Goal: Task Accomplishment & Management: Use online tool/utility

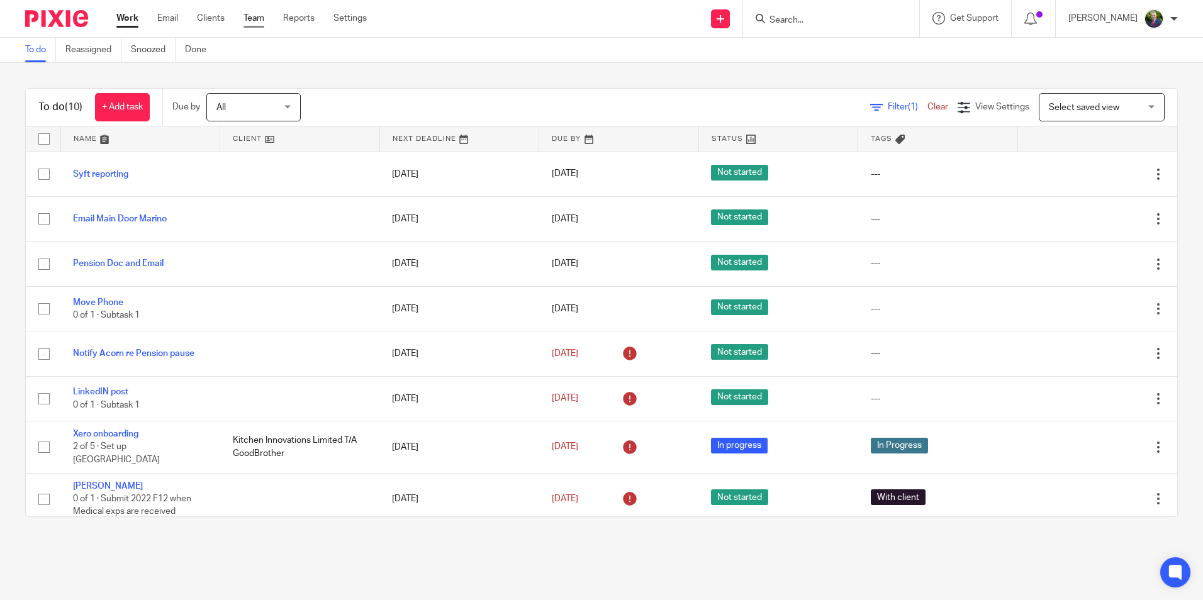
click at [255, 20] on link "Team" at bounding box center [254, 18] width 21 height 13
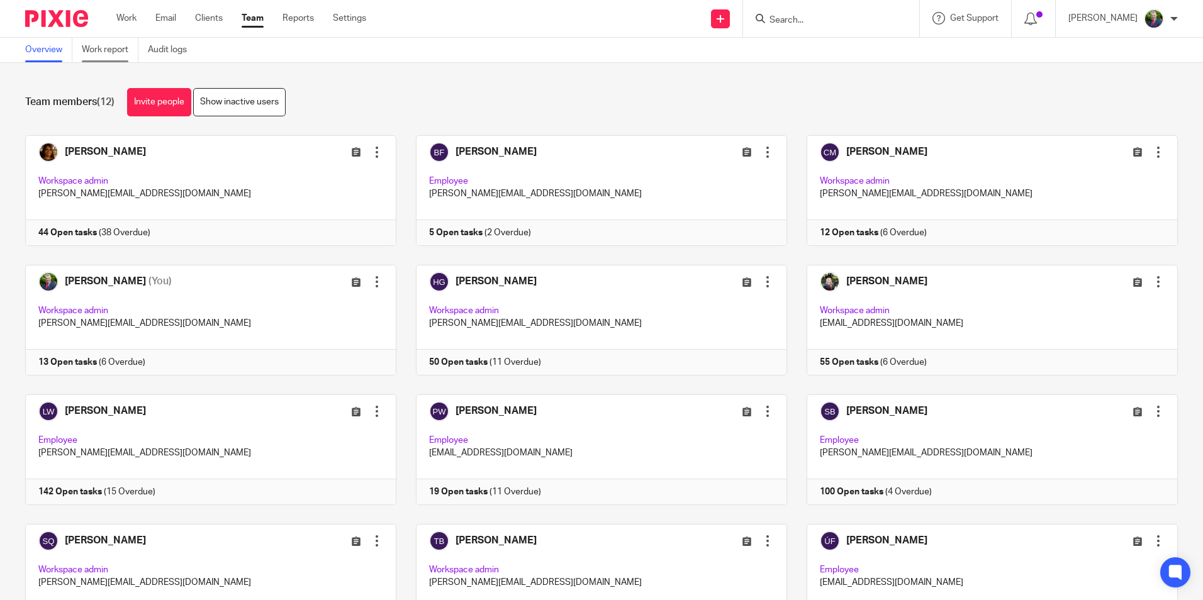
click at [110, 47] on link "Work report" at bounding box center [110, 50] width 57 height 25
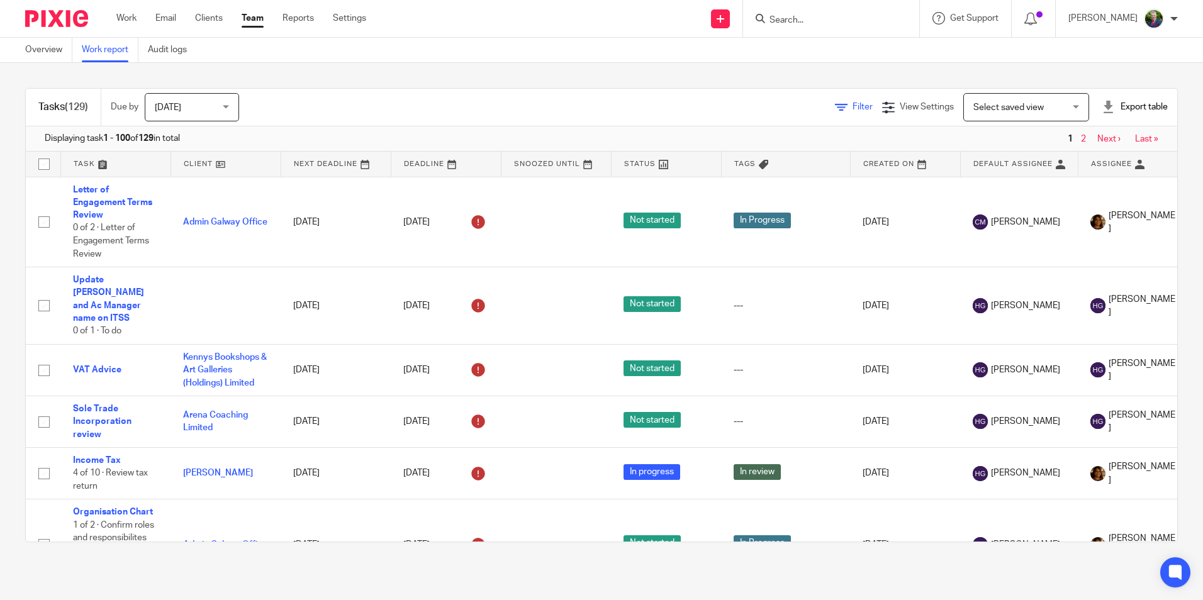
click at [853, 107] on span "Filter" at bounding box center [863, 107] width 20 height 9
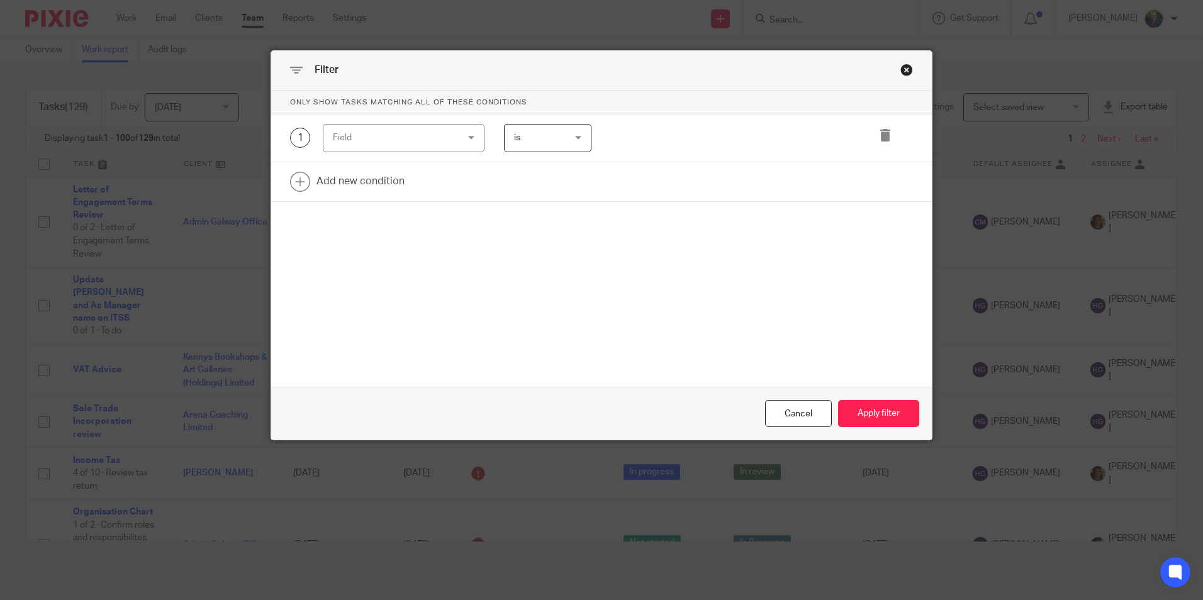
click at [412, 140] on div "Field" at bounding box center [393, 138] width 121 height 26
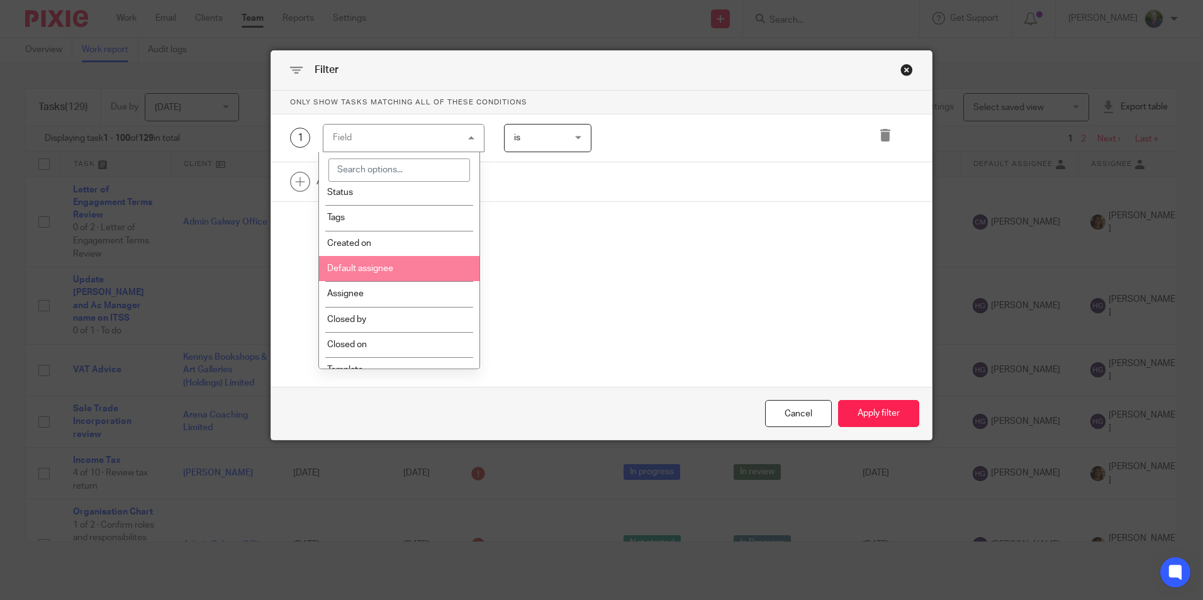
scroll to position [63, 0]
click at [383, 293] on li "Assignee" at bounding box center [399, 292] width 160 height 25
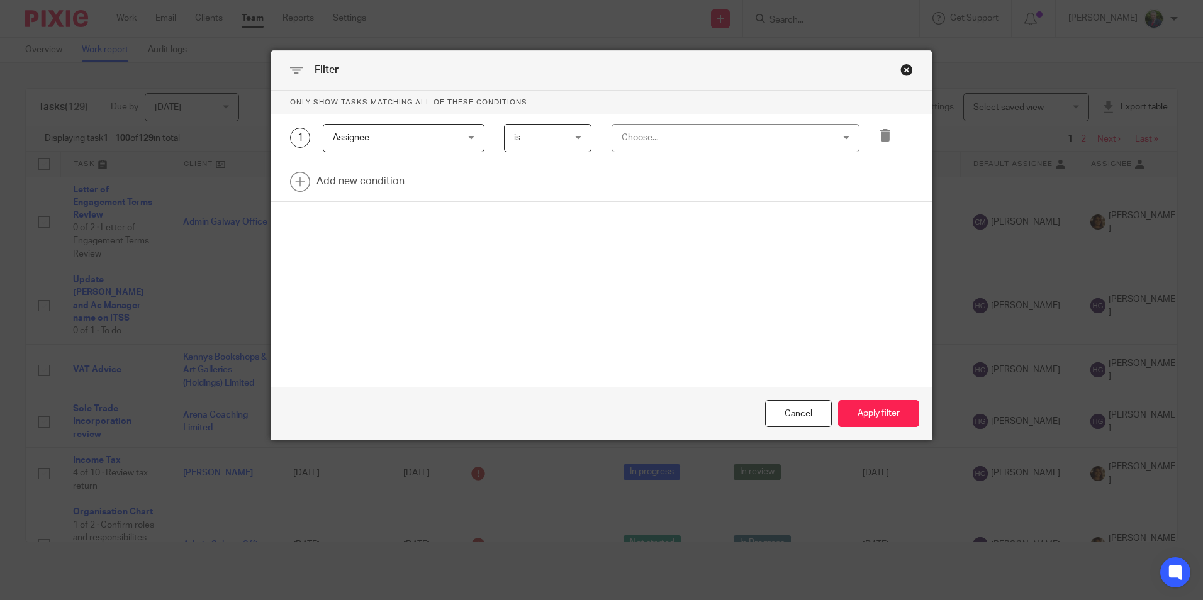
click at [676, 146] on div "Choose..." at bounding box center [717, 138] width 190 height 26
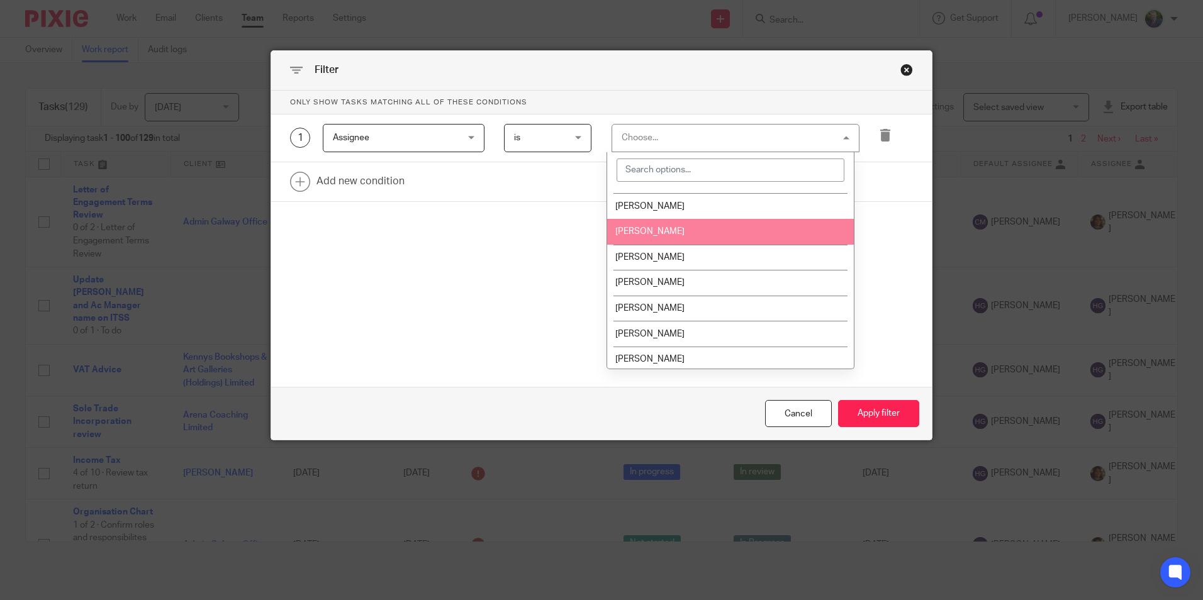
scroll to position [126, 0]
click at [660, 234] on li "[PERSON_NAME]" at bounding box center [730, 229] width 247 height 26
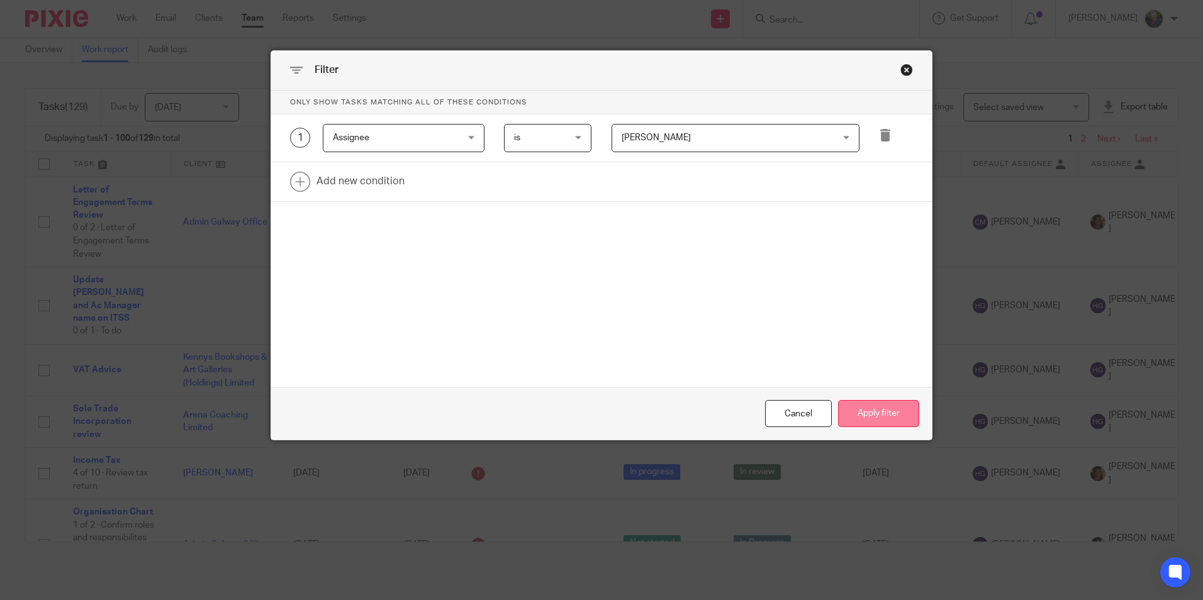
click at [864, 407] on button "Apply filter" at bounding box center [878, 413] width 81 height 27
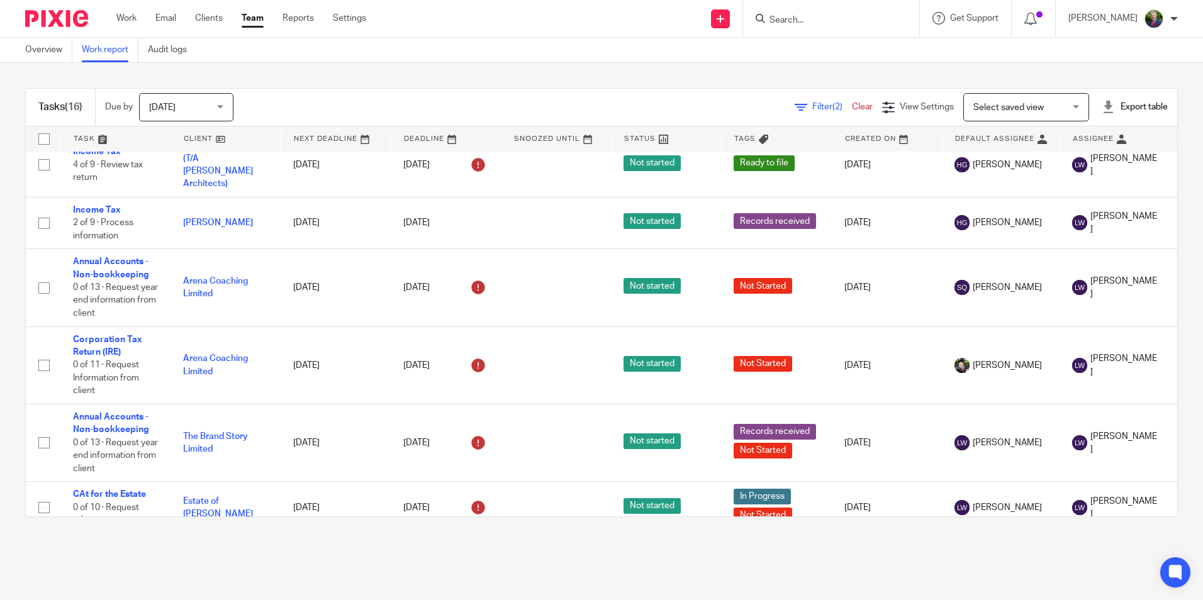
scroll to position [615, 0]
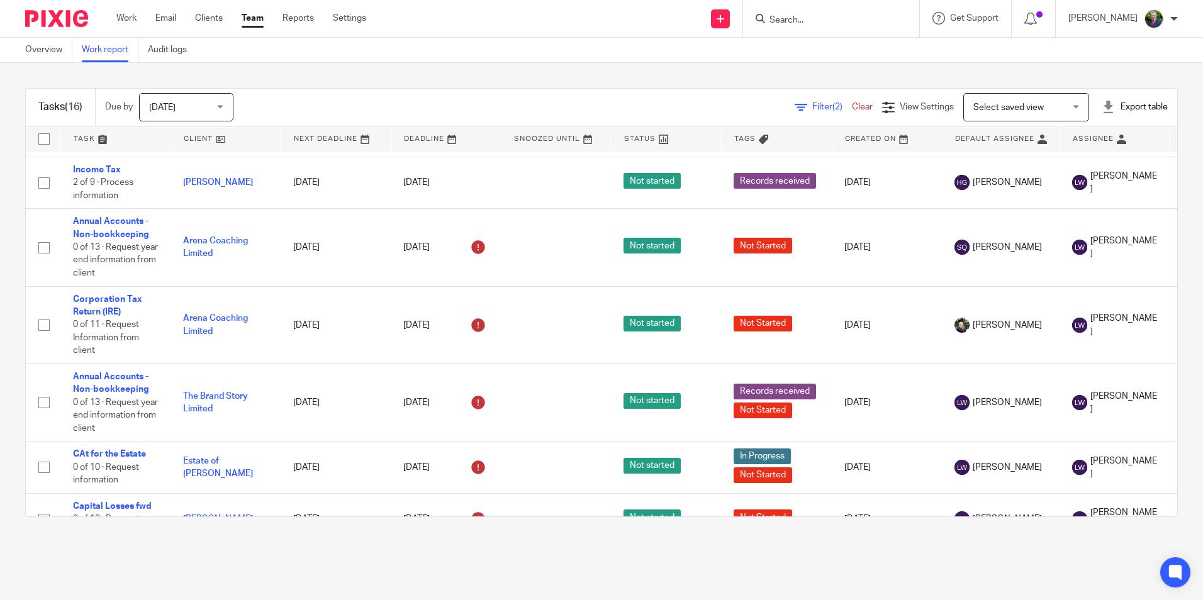
click at [212, 108] on span "[DATE]" at bounding box center [182, 107] width 67 height 26
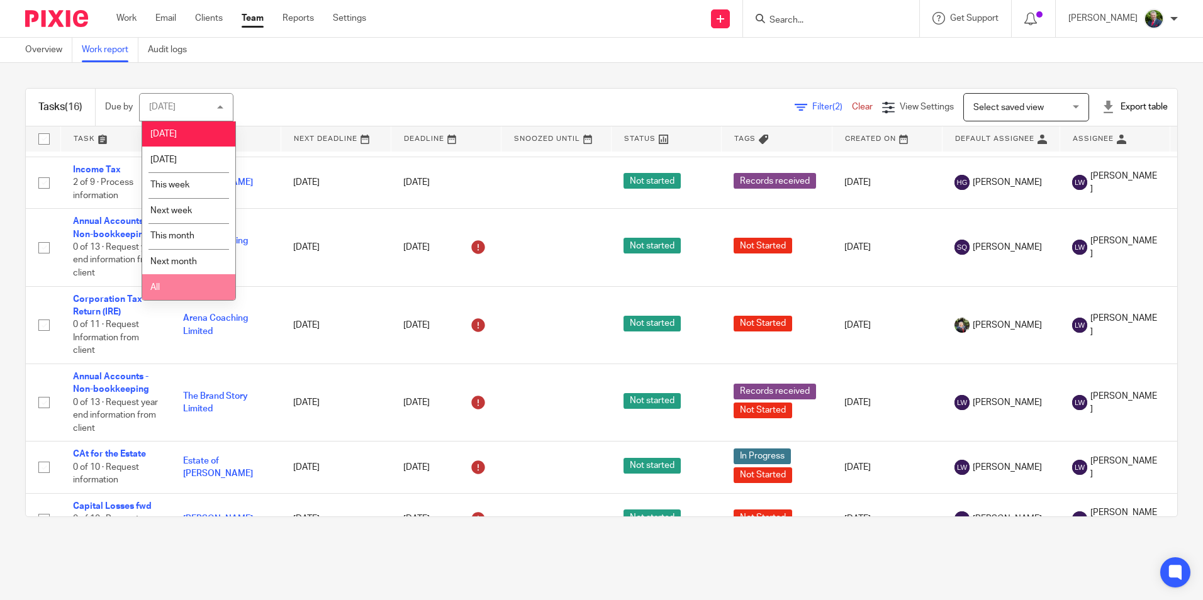
click at [187, 277] on li "All" at bounding box center [188, 287] width 93 height 26
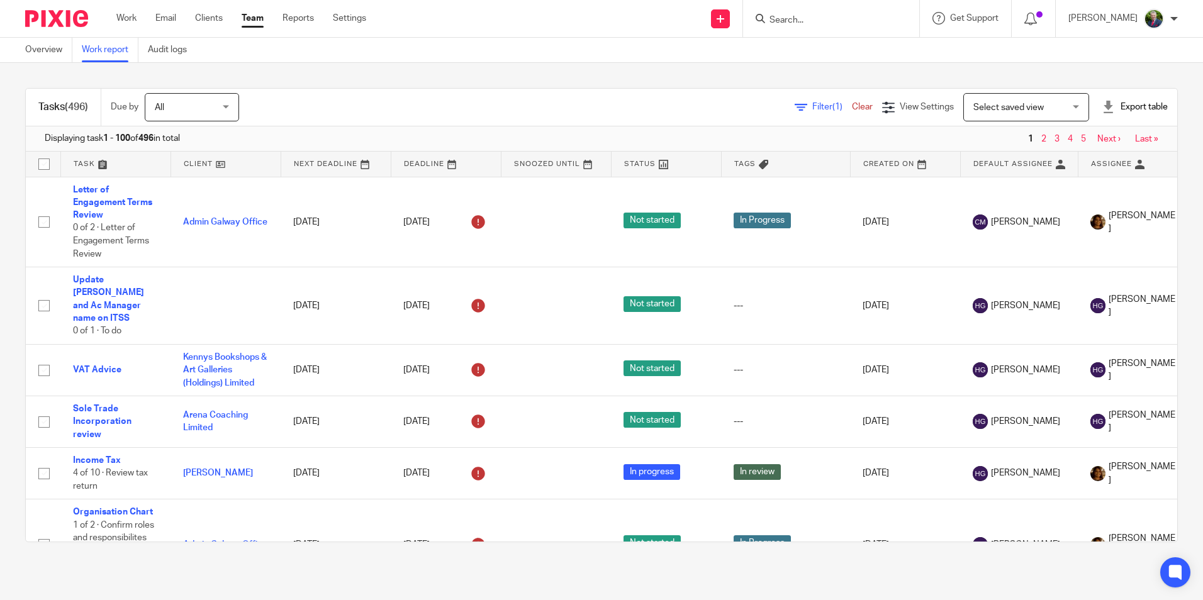
click at [812, 107] on span "Filter (1)" at bounding box center [832, 107] width 40 height 9
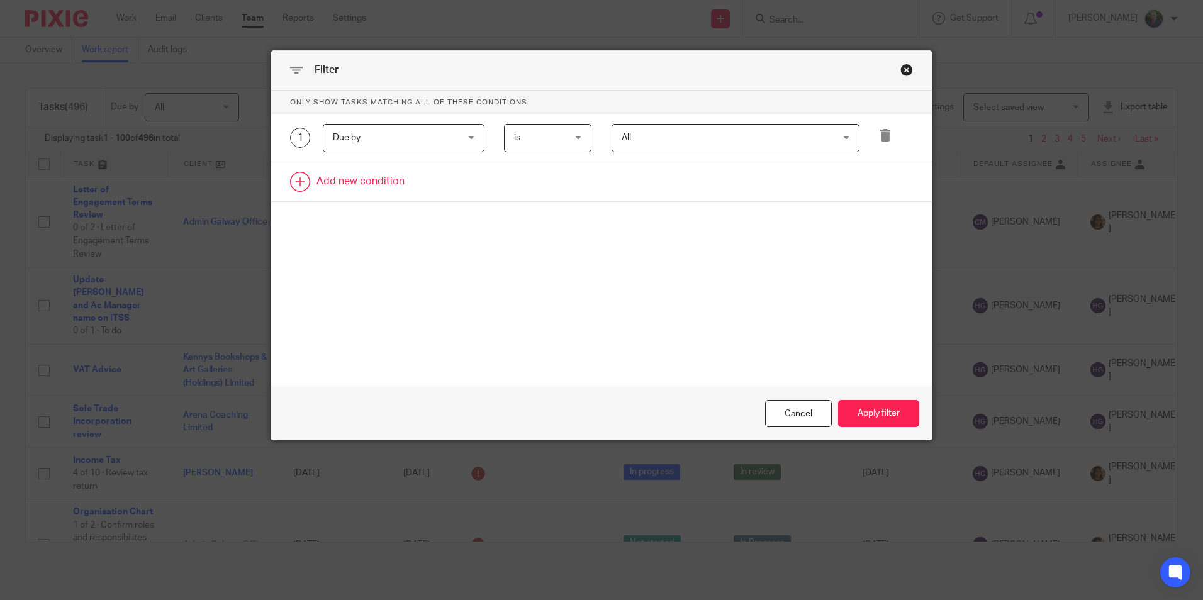
click at [363, 179] on link at bounding box center [601, 181] width 661 height 39
click at [373, 184] on div "Field" at bounding box center [393, 185] width 121 height 26
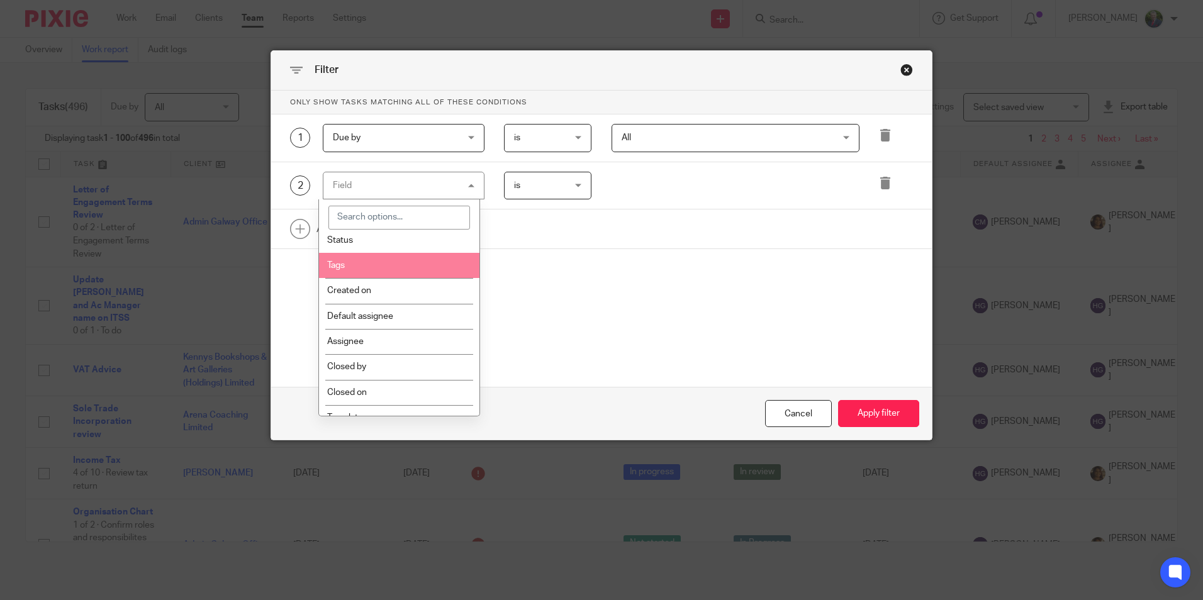
scroll to position [63, 0]
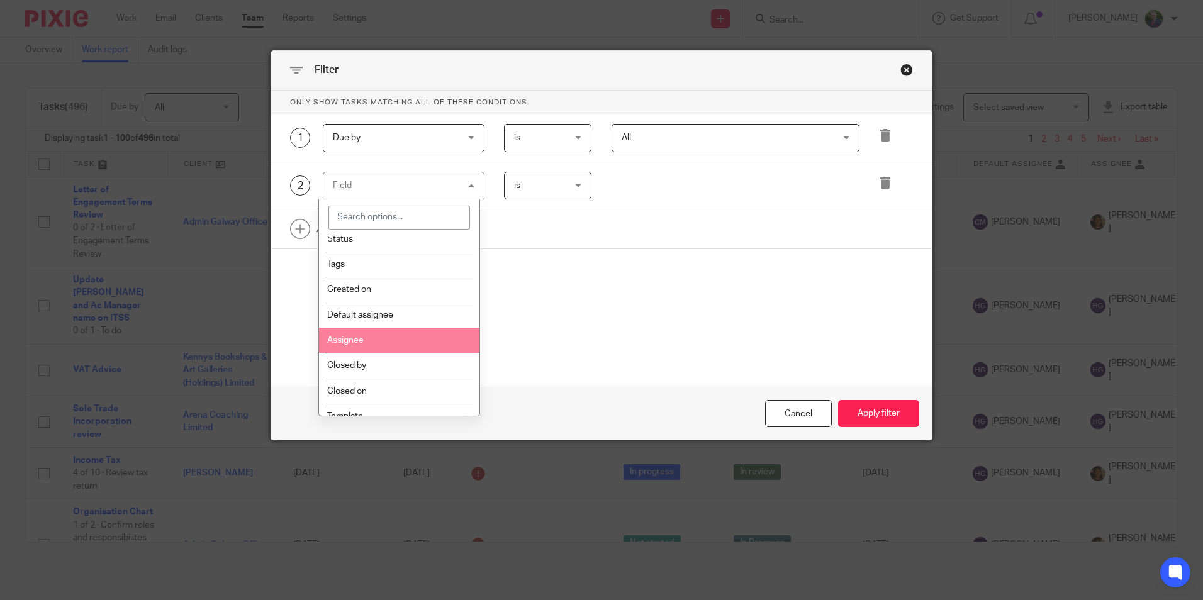
click at [371, 336] on li "Assignee" at bounding box center [399, 340] width 160 height 25
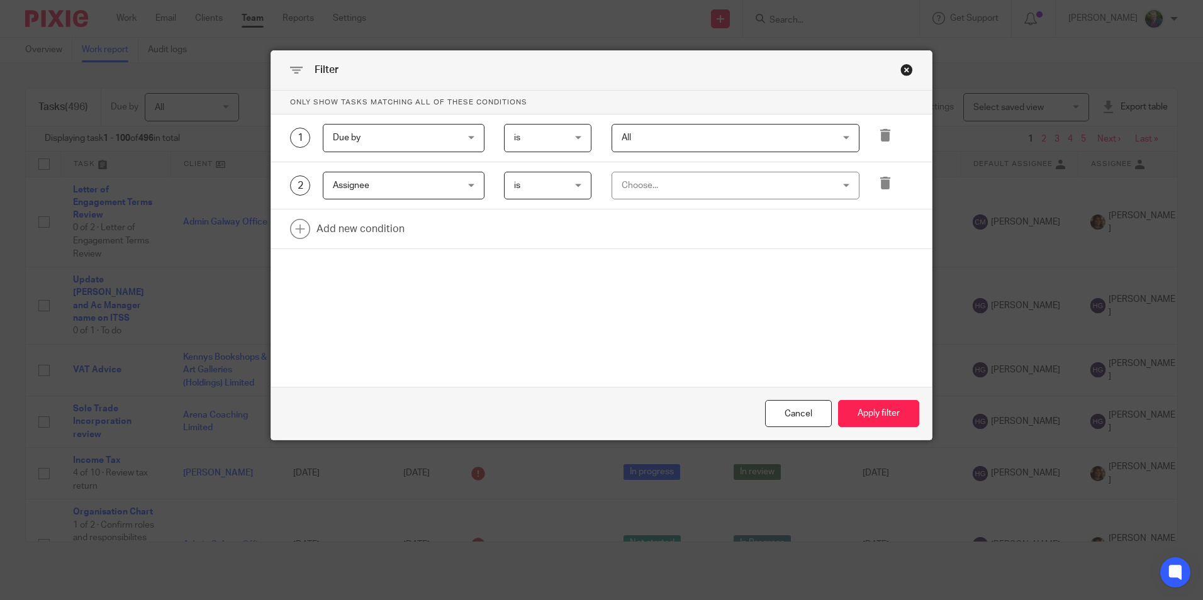
click at [637, 191] on div "Choose..." at bounding box center [717, 185] width 190 height 26
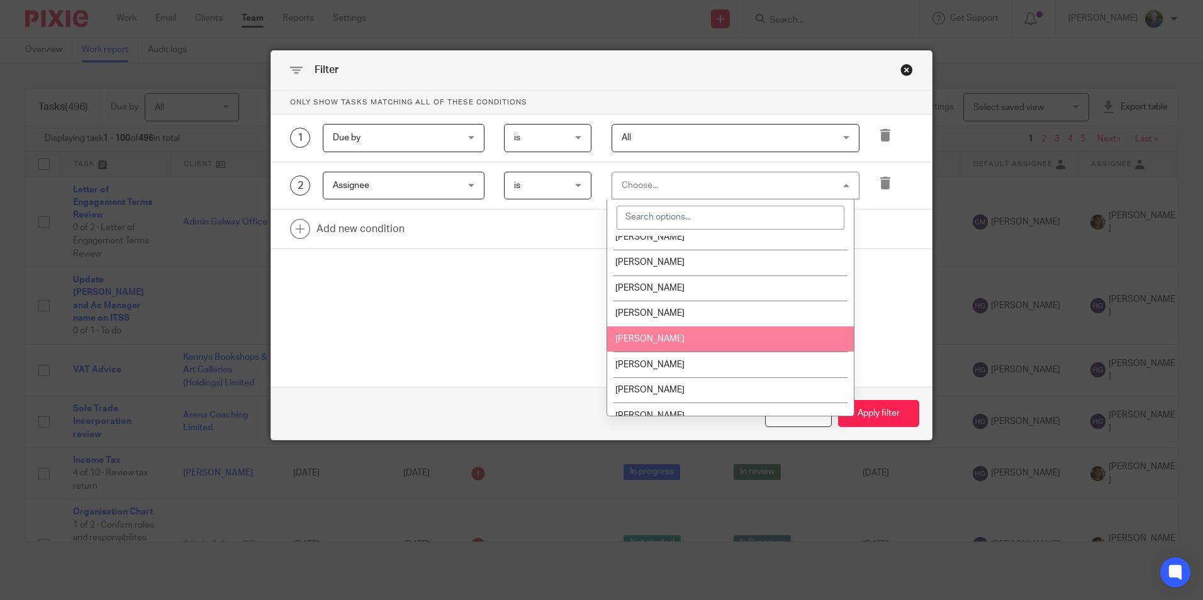
click at [666, 334] on li "Liam Whelan" at bounding box center [730, 340] width 247 height 26
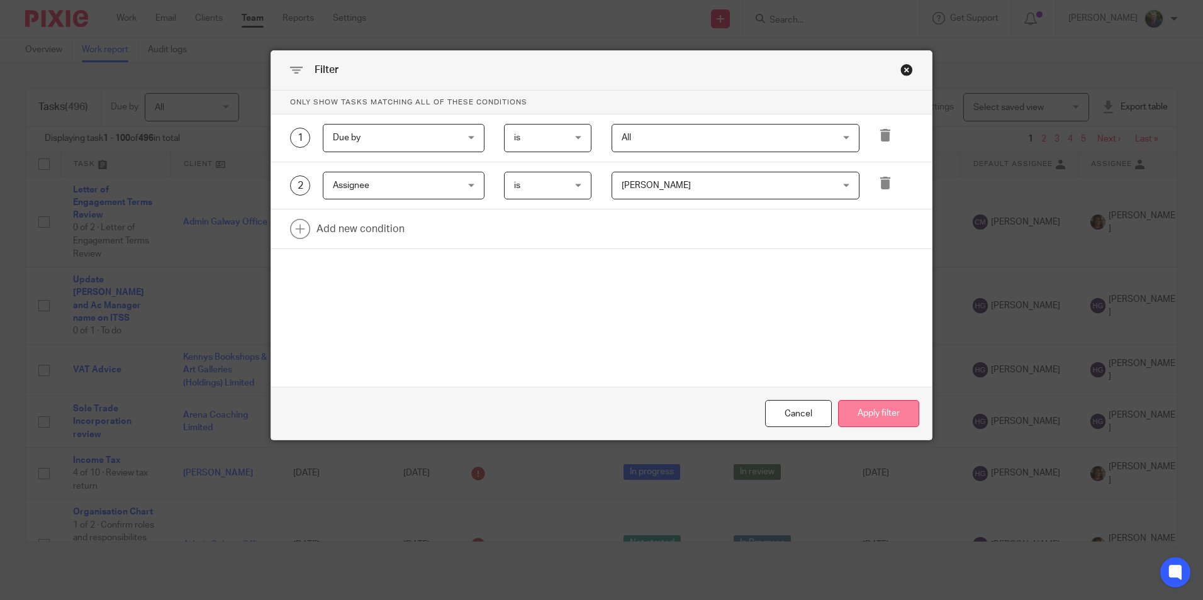
click at [873, 417] on button "Apply filter" at bounding box center [878, 413] width 81 height 27
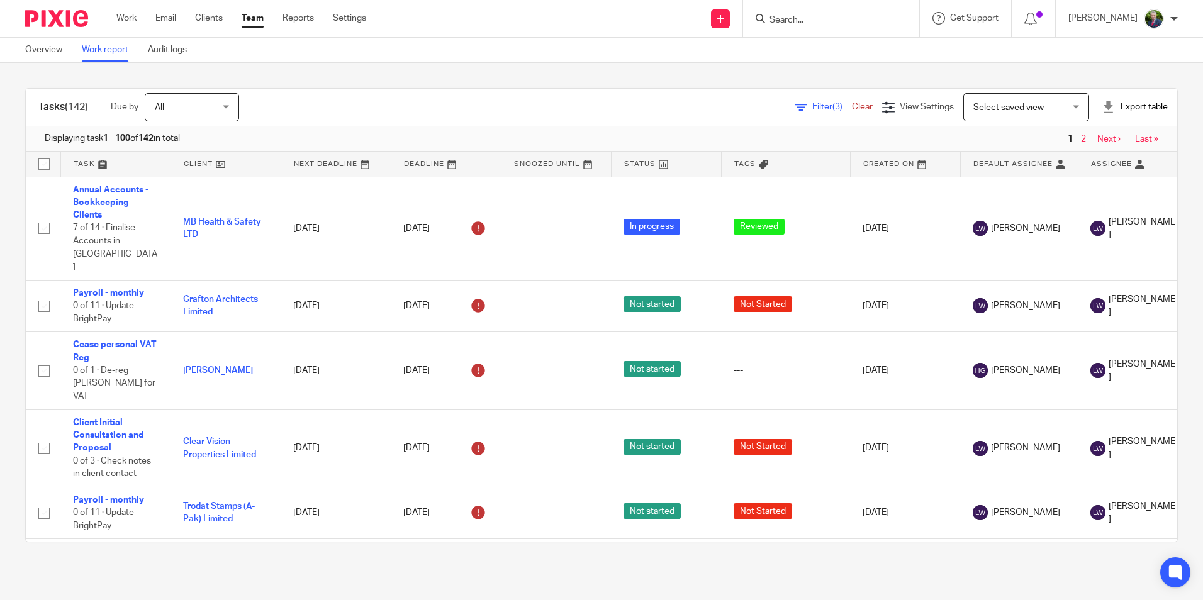
click at [812, 108] on span "Filter (3)" at bounding box center [832, 107] width 40 height 9
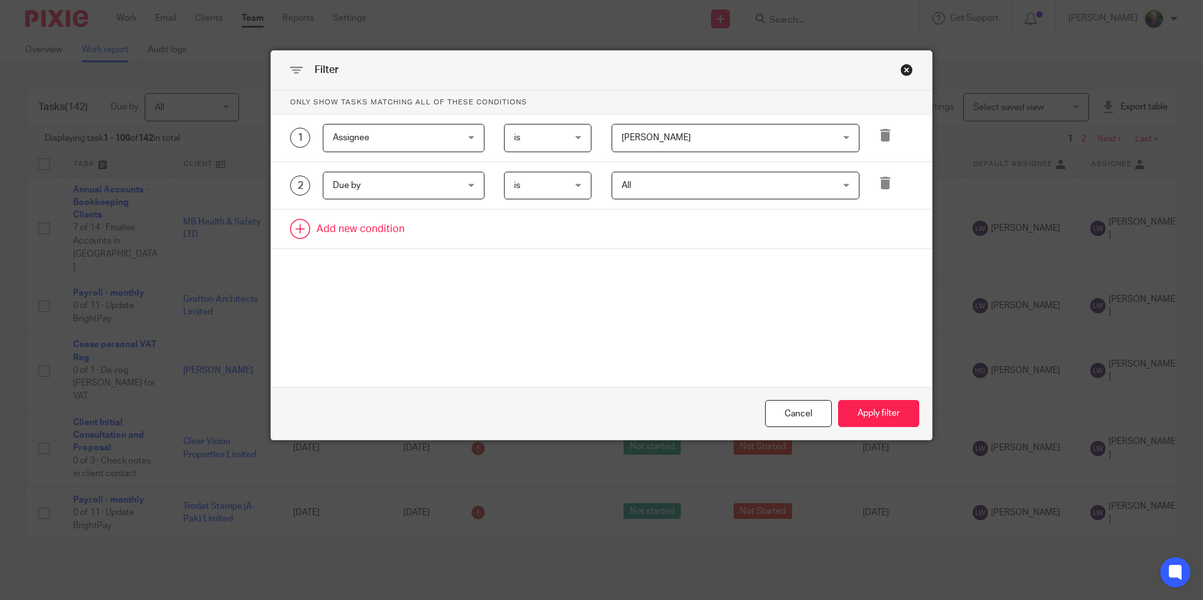
click at [337, 225] on link at bounding box center [601, 229] width 661 height 39
click at [408, 228] on div "Field" at bounding box center [393, 233] width 121 height 26
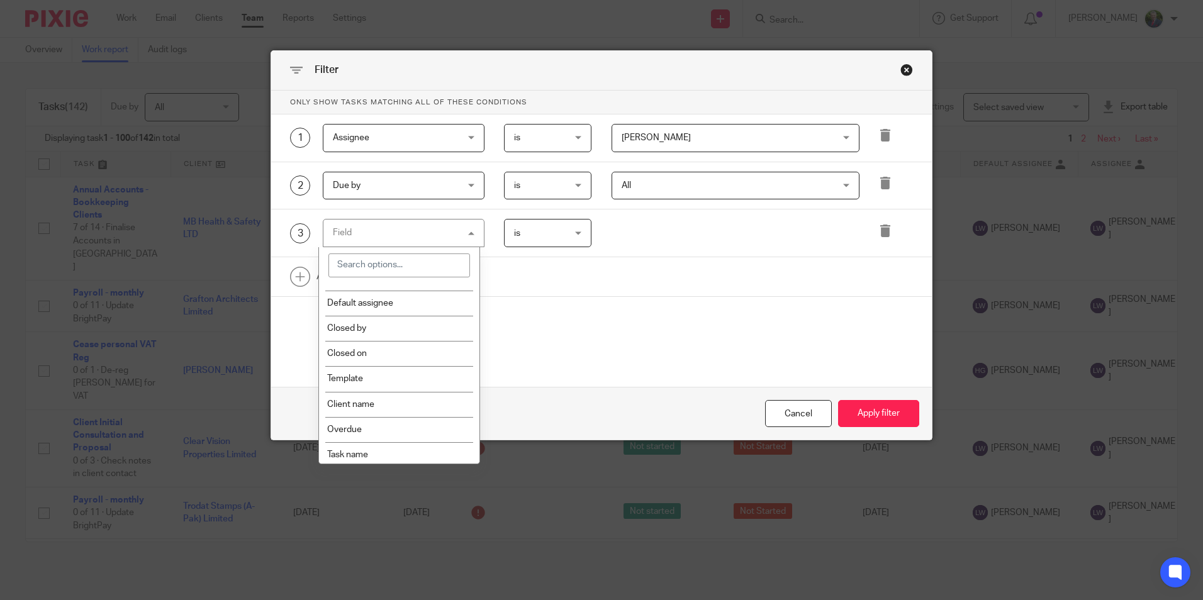
scroll to position [126, 0]
click at [418, 373] on li "Template" at bounding box center [399, 375] width 160 height 25
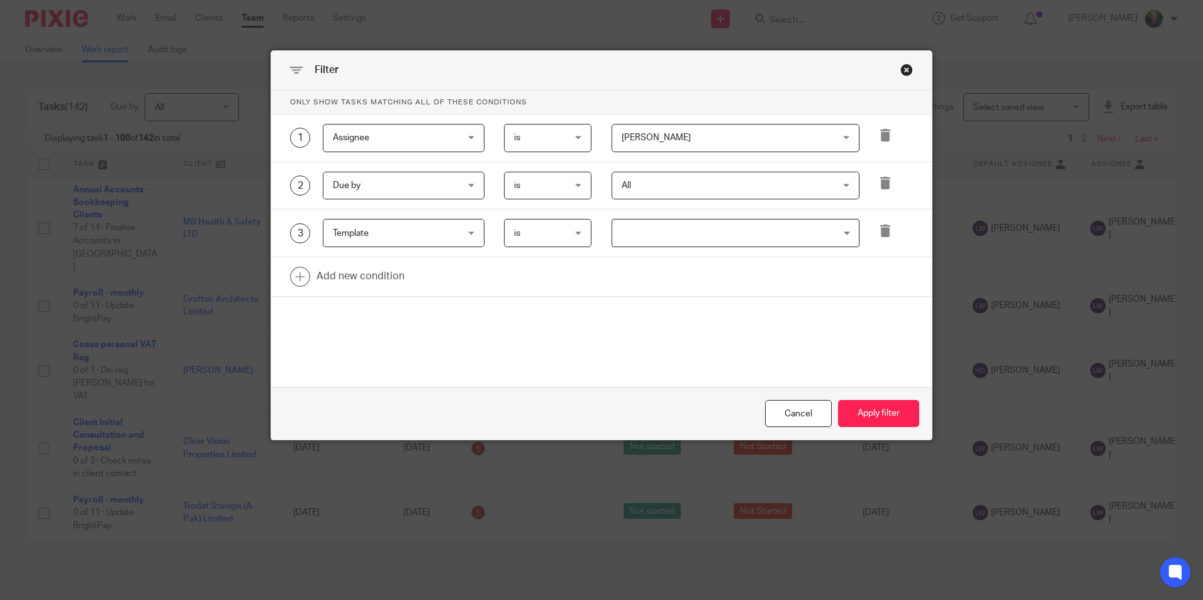
click at [635, 235] on input "Search for option" at bounding box center [733, 233] width 238 height 22
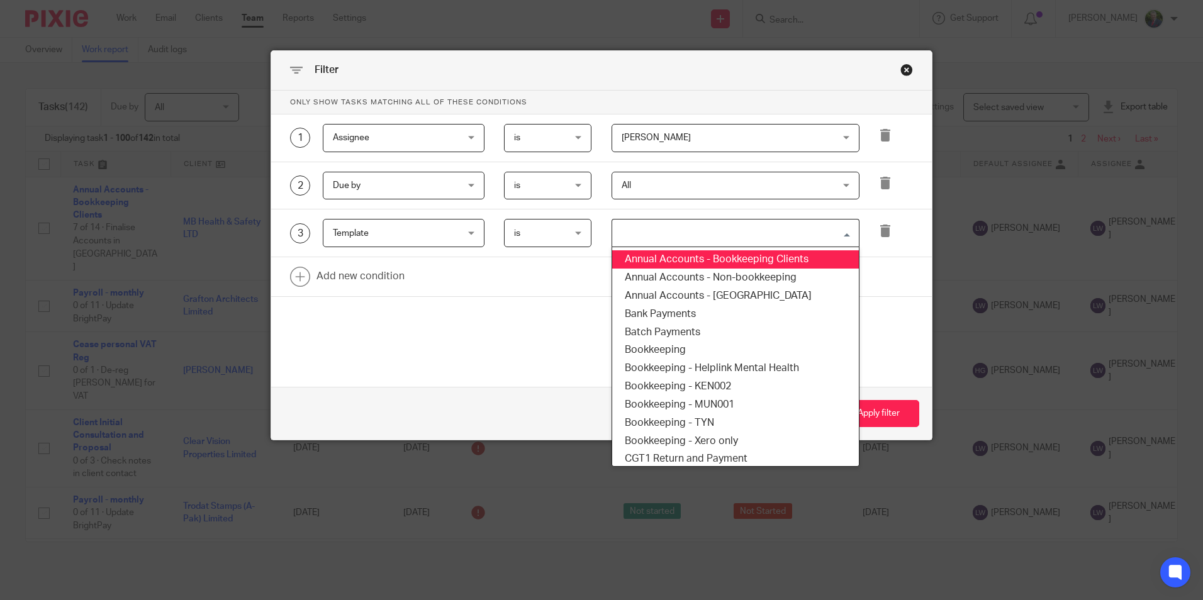
click at [760, 262] on li "Annual Accounts - Bookkeeping Clients" at bounding box center [735, 259] width 247 height 18
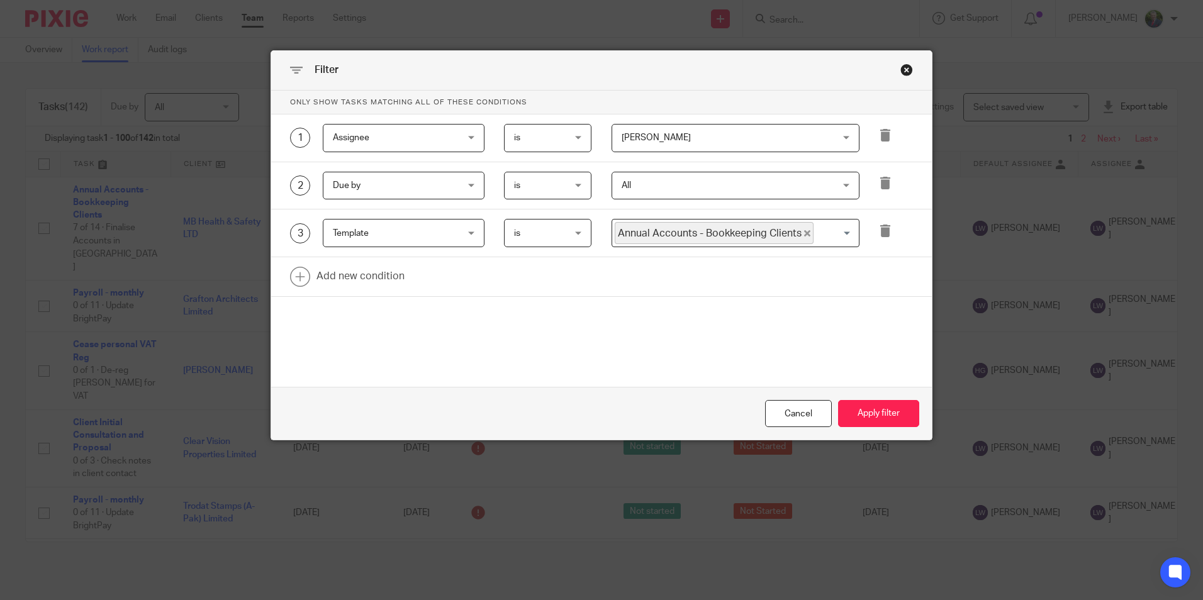
click at [815, 232] on input "Search for option" at bounding box center [833, 233] width 37 height 22
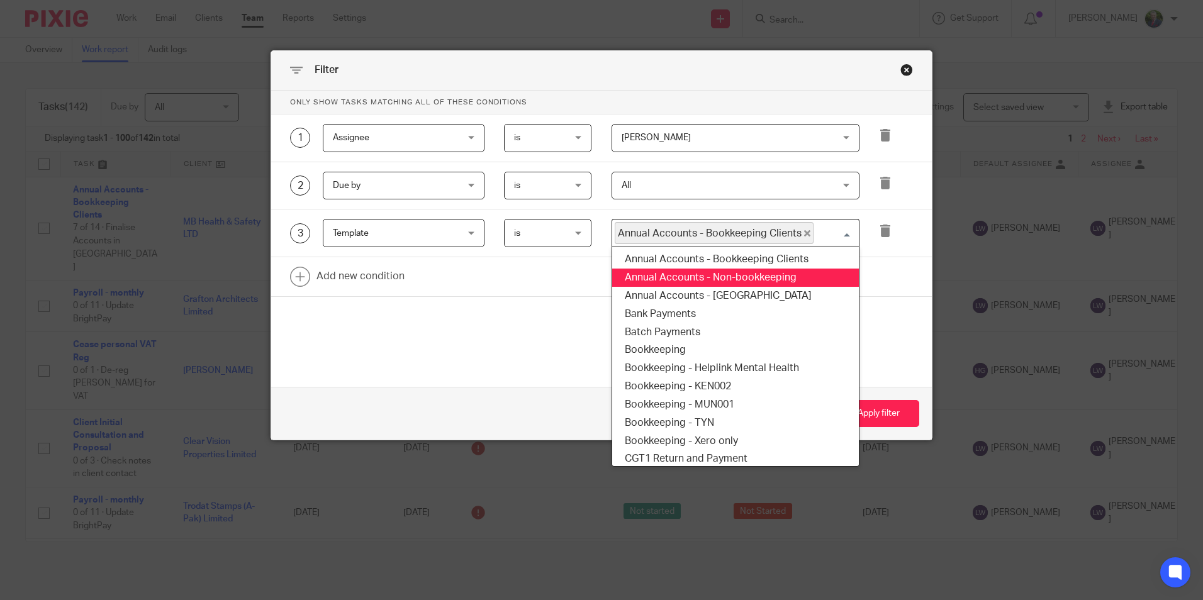
click at [796, 274] on li "Annual Accounts - Non-bookkeeping" at bounding box center [735, 278] width 247 height 18
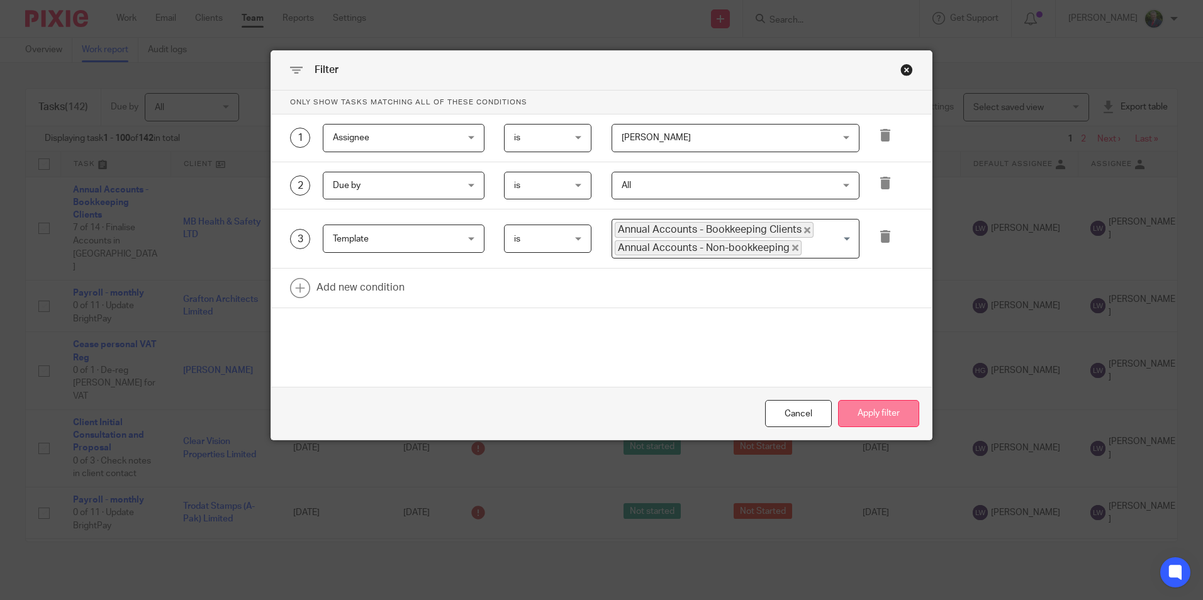
click at [870, 413] on button "Apply filter" at bounding box center [878, 413] width 81 height 27
